Goal: Navigation & Orientation: Find specific page/section

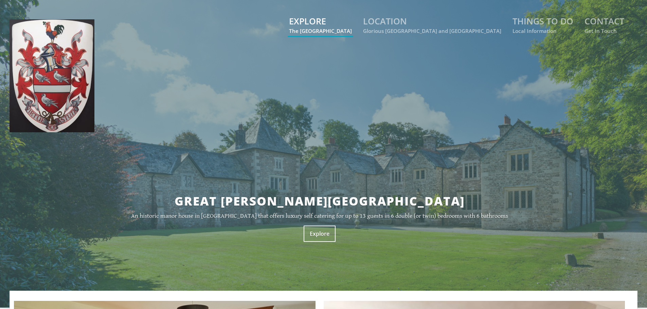
click at [352, 21] on link "EXPLORE The [GEOGRAPHIC_DATA]" at bounding box center [320, 24] width 63 height 19
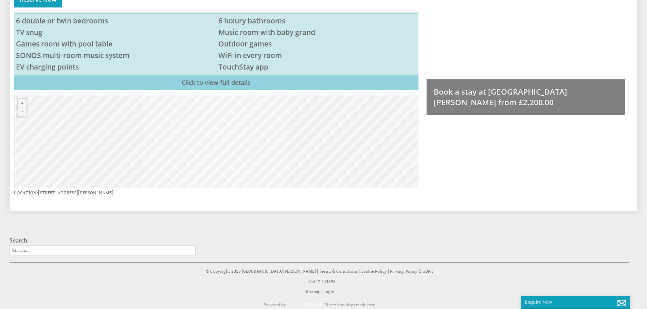
scroll to position [404, 0]
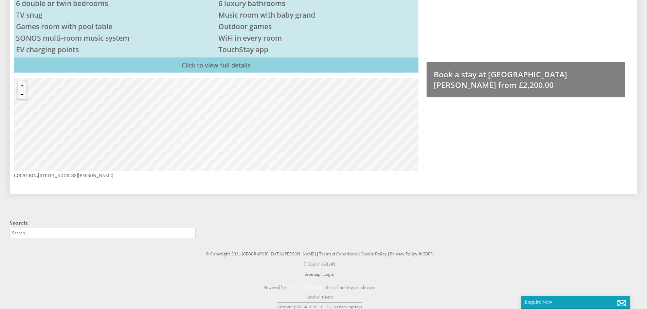
drag, startPoint x: 238, startPoint y: 124, endPoint x: 236, endPoint y: 150, distance: 26.9
click at [236, 150] on div "© MapTiler © OpenStreetMap contributors" at bounding box center [216, 124] width 404 height 93
click at [22, 90] on button "Zoom out" at bounding box center [22, 94] width 9 height 9
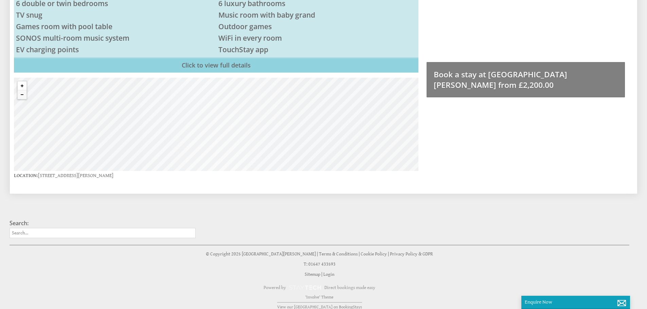
click at [22, 81] on button "Zoom in" at bounding box center [22, 85] width 9 height 9
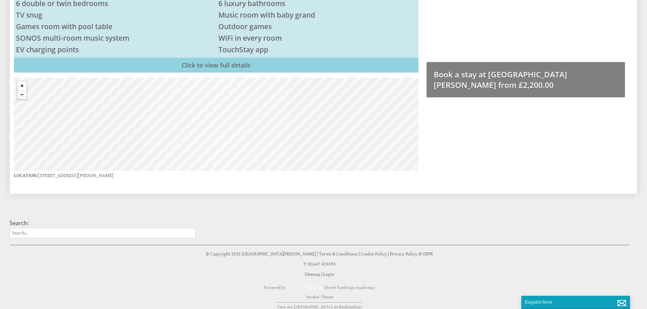
click at [22, 81] on button "Zoom in" at bounding box center [22, 85] width 9 height 9
drag, startPoint x: 260, startPoint y: 131, endPoint x: 228, endPoint y: 144, distance: 34.4
click at [228, 144] on div "© MapTiler © OpenStreetMap contributors" at bounding box center [216, 124] width 404 height 93
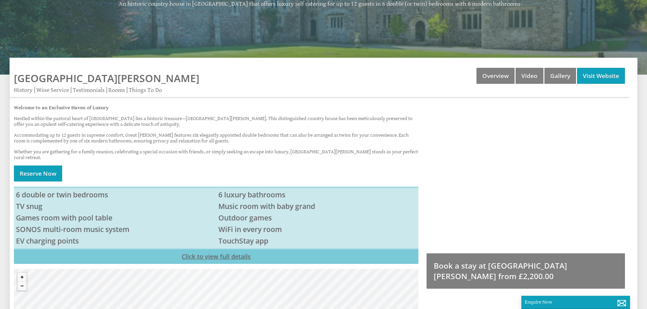
scroll to position [200, 0]
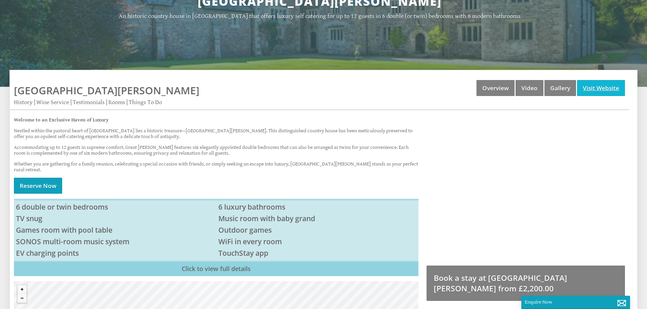
click at [599, 87] on link "Visit Website" at bounding box center [601, 88] width 48 height 16
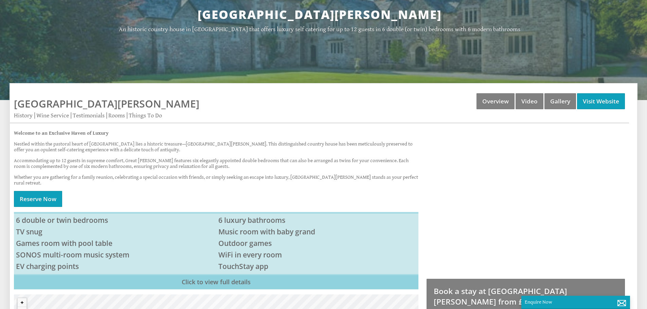
scroll to position [404, 0]
